Goal: Go to known website: Access a specific website the user already knows

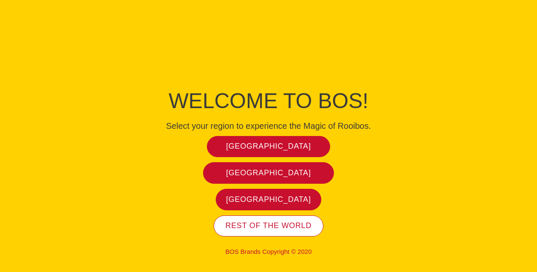
click at [246, 217] on link "Rest of the world" at bounding box center [269, 226] width 110 height 22
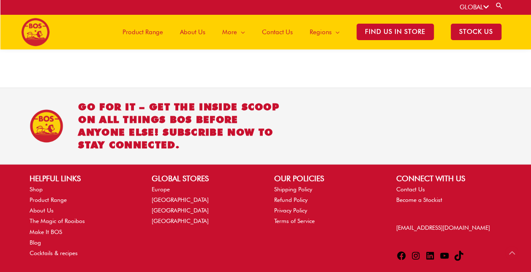
scroll to position [2101, 0]
